Goal: Transaction & Acquisition: Purchase product/service

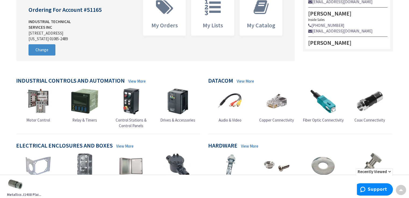
type input "[STREET_ADDRESS]"
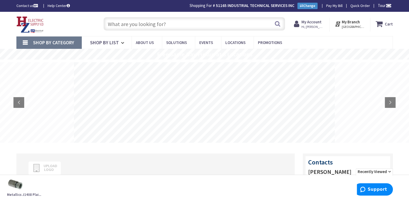
click at [166, 23] on input "text" at bounding box center [193, 23] width 181 height 13
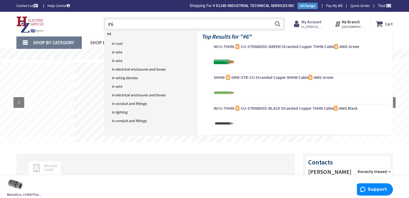
type input "#"
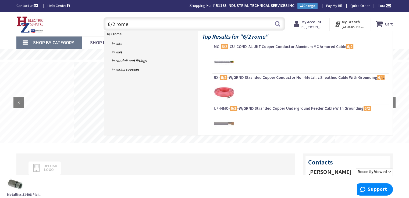
type input "6/2 romex"
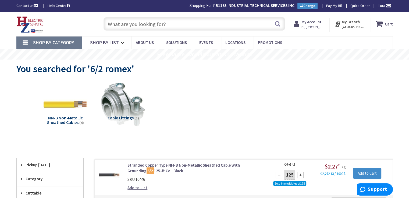
click at [149, 20] on input "text" at bounding box center [193, 23] width 181 height 13
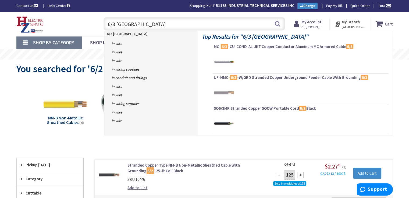
type input "6/3 romex"
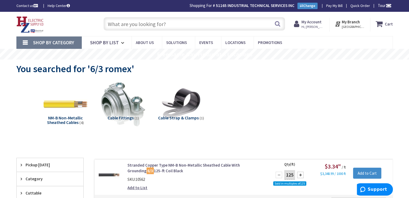
click at [178, 22] on input "text" at bounding box center [193, 23] width 181 height 13
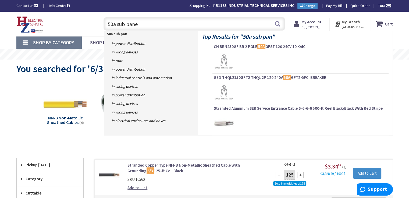
type input "50a sub panel"
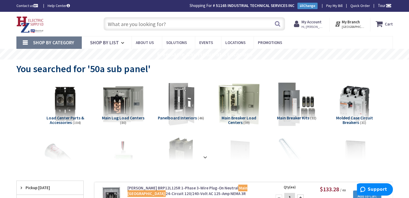
click at [165, 27] on input "text" at bounding box center [193, 23] width 181 height 13
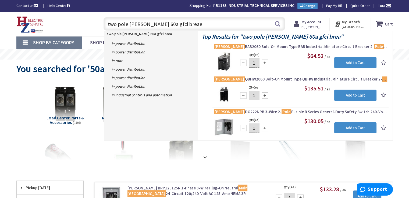
type input "two pole eaton 60a gfci breaer"
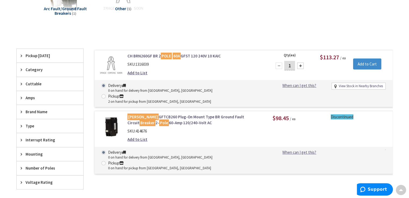
scroll to position [109, 0]
